Goal: Task Accomplishment & Management: Use online tool/utility

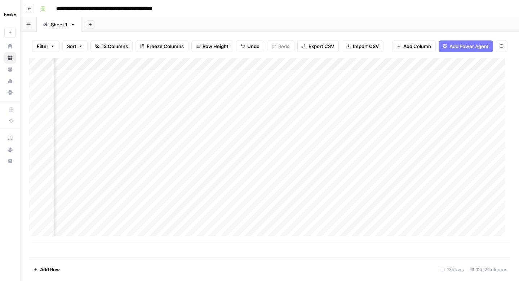
scroll to position [0, 369]
click at [392, 75] on div "Add Column" at bounding box center [269, 149] width 481 height 183
click at [394, 86] on div "Add Column" at bounding box center [269, 149] width 481 height 183
click at [253, 88] on div "Add Column" at bounding box center [269, 149] width 481 height 183
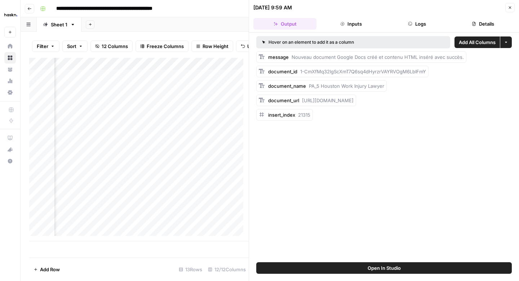
click at [481, 27] on button "Details" at bounding box center [483, 24] width 63 height 12
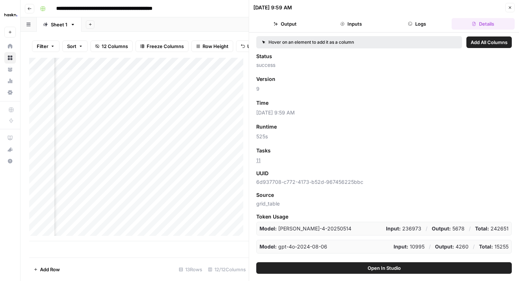
click at [431, 29] on button "Logs" at bounding box center [417, 24] width 63 height 12
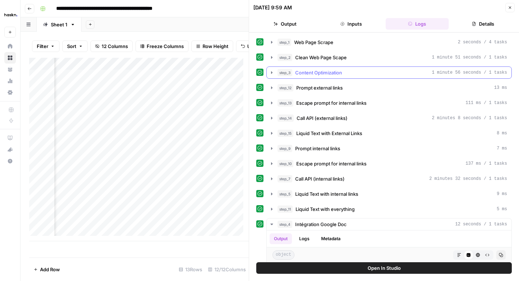
click at [272, 72] on icon "button" at bounding box center [271, 72] width 1 height 3
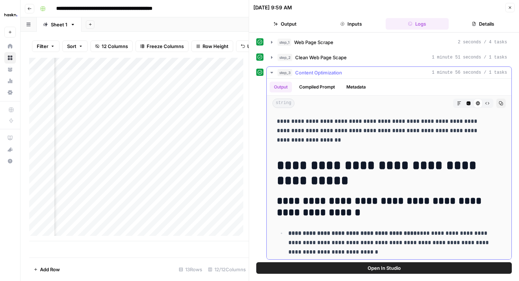
click at [313, 86] on button "Compiled Prompt" at bounding box center [317, 86] width 44 height 11
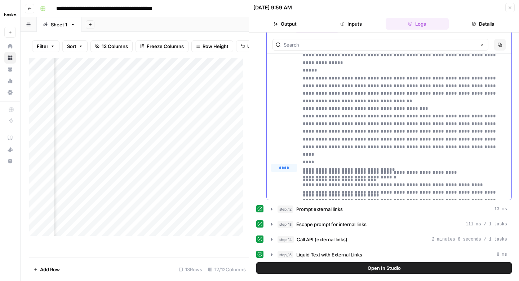
scroll to position [16591, 0]
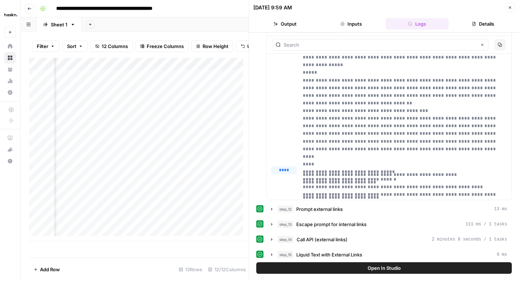
click at [507, 8] on button "Close" at bounding box center [510, 7] width 9 height 9
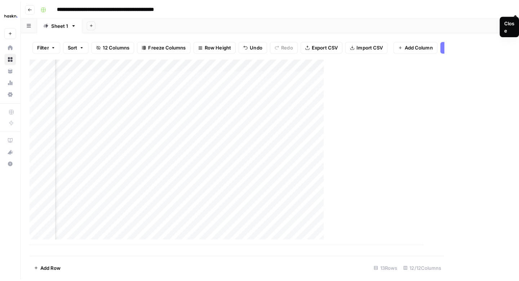
scroll to position [0, 360]
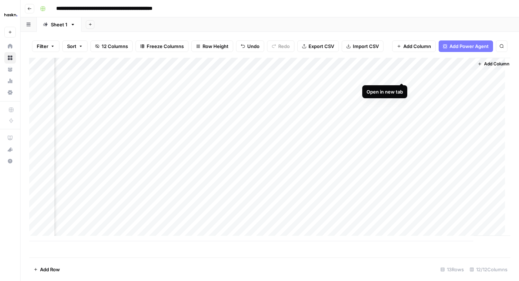
click at [402, 76] on div "Add Column" at bounding box center [269, 149] width 481 height 183
